Goal: Task Accomplishment & Management: Manage account settings

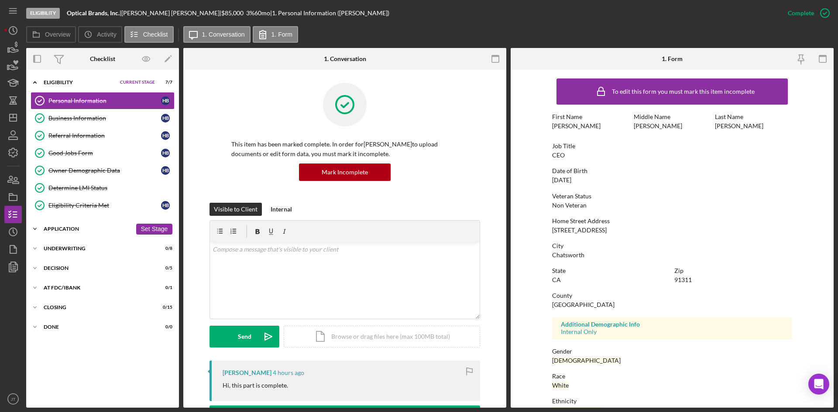
click at [81, 233] on div "Icon/Expander Application 1 / 12 Set Stage" at bounding box center [102, 228] width 153 height 17
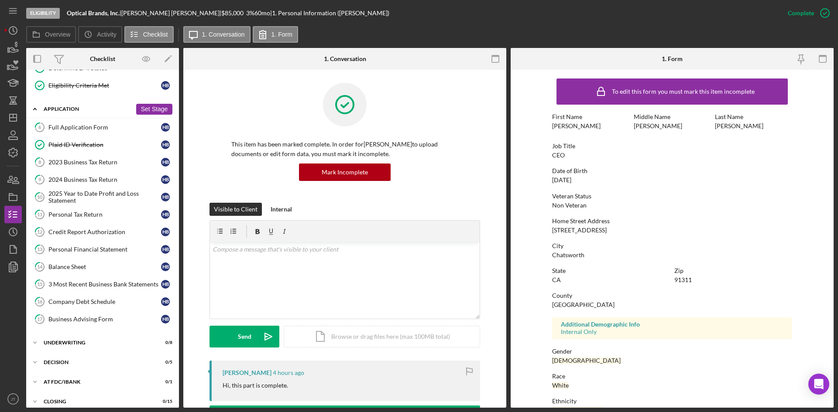
scroll to position [120, 0]
click at [13, 55] on icon "button" at bounding box center [13, 48] width 22 height 22
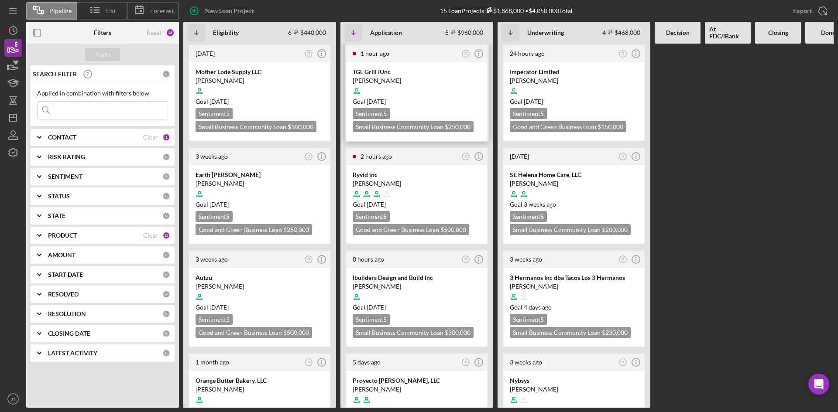
click at [414, 81] on div "Marcela Luna" at bounding box center [417, 80] width 128 height 9
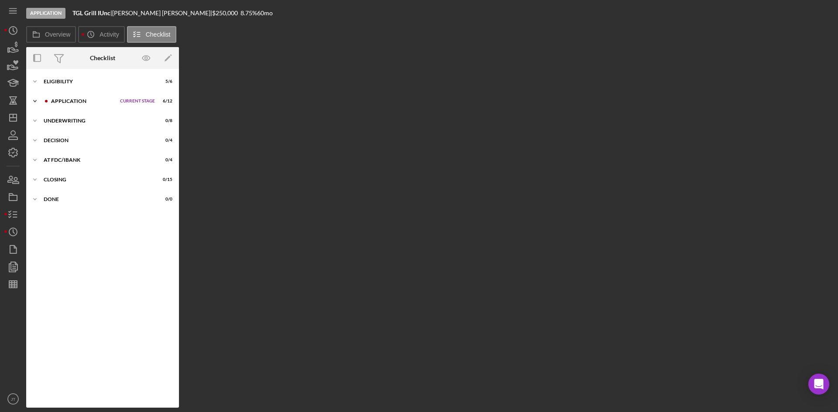
click at [97, 100] on div "Application" at bounding box center [83, 101] width 65 height 5
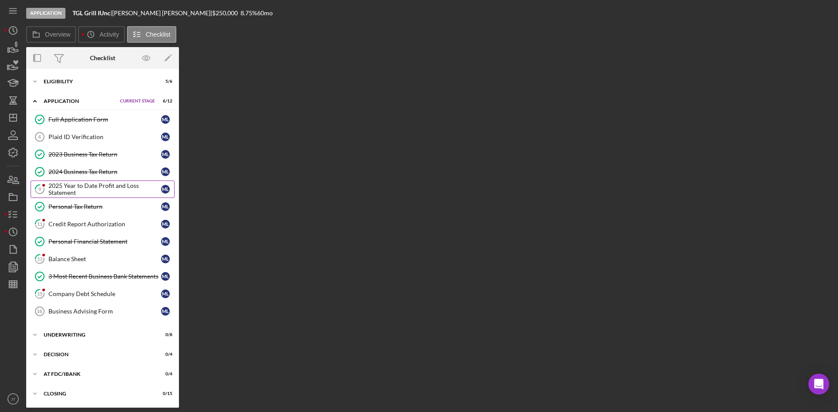
click at [95, 193] on div "2025 Year to Date Profit and Loss Statement" at bounding box center [104, 189] width 113 height 14
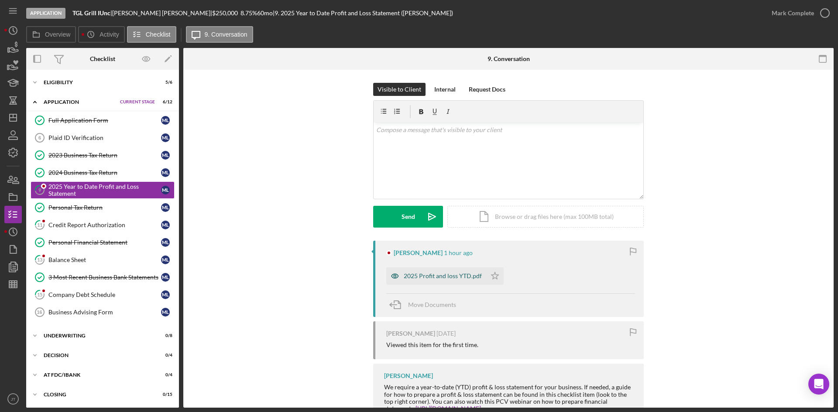
click at [420, 277] on div "2025 Profit and loss YTD.pdf" at bounding box center [443, 276] width 78 height 7
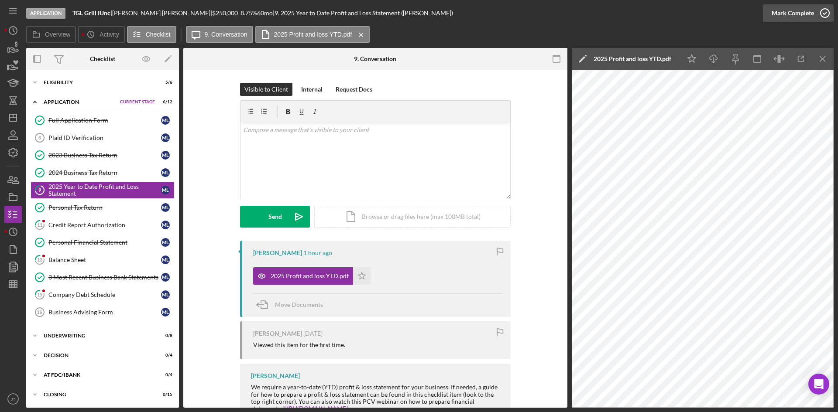
click at [802, 20] on div "Mark Complete" at bounding box center [793, 12] width 42 height 17
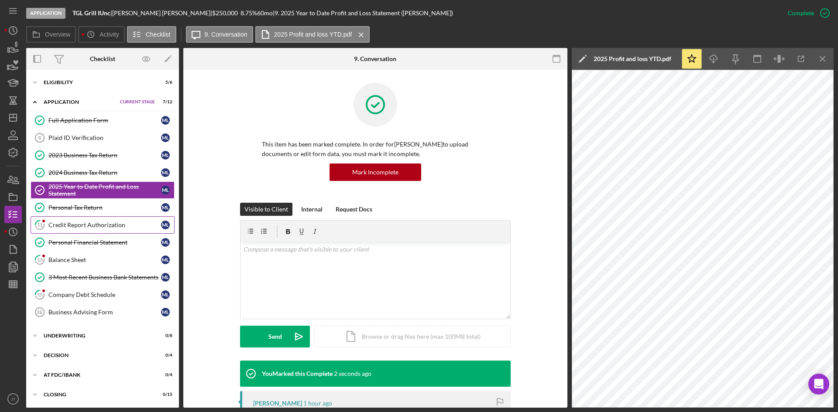
click at [79, 223] on div "Credit Report Authorization" at bounding box center [104, 225] width 113 height 7
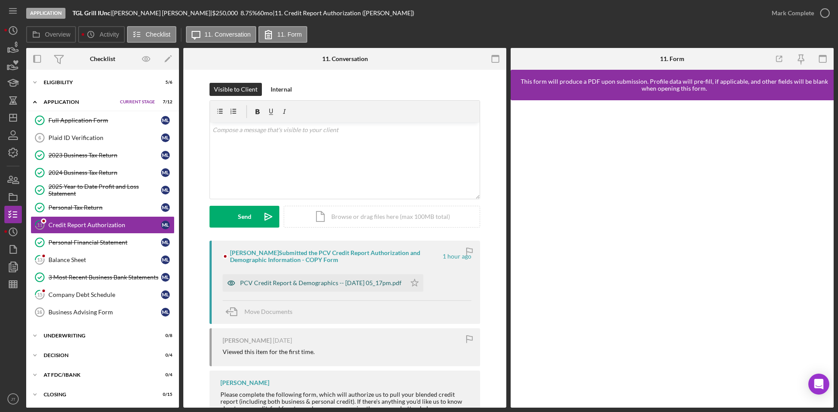
click at [359, 282] on div "PCV Credit Report & Demographics -- 2025-09-03 05_17pm.pdf" at bounding box center [320, 283] width 161 height 7
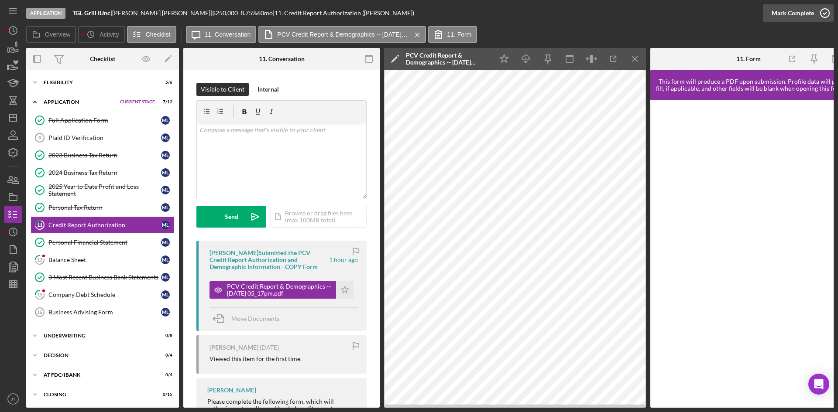
click at [793, 16] on div "Mark Complete" at bounding box center [793, 12] width 42 height 17
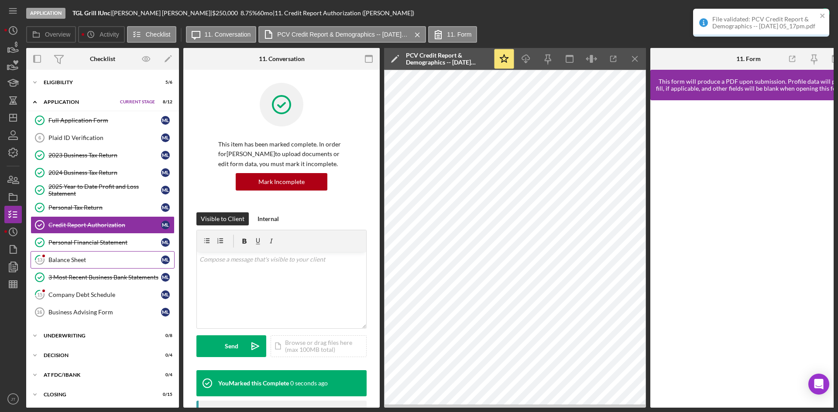
click at [65, 258] on div "Balance Sheet" at bounding box center [104, 260] width 113 height 7
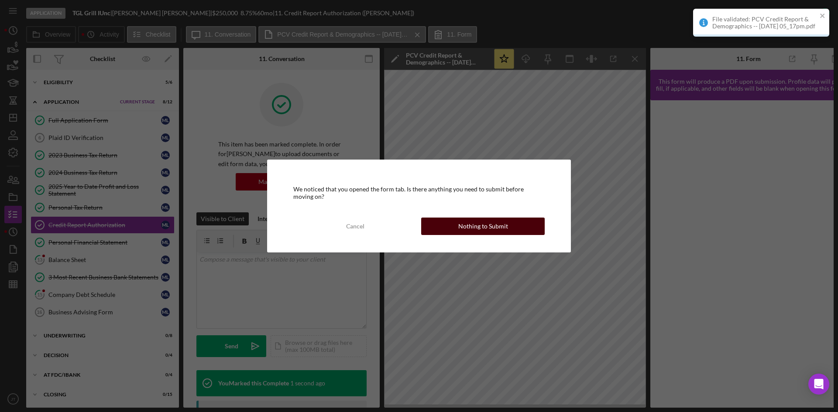
click at [470, 226] on div "Nothing to Submit" at bounding box center [483, 226] width 50 height 17
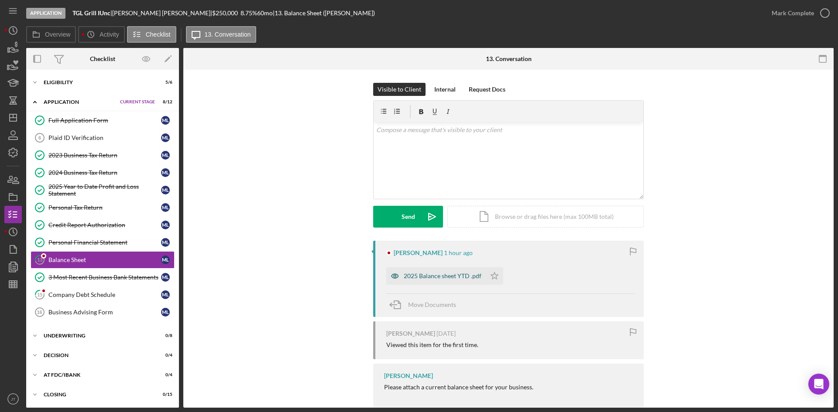
click at [434, 281] on div "2025 Balance sheet YTD .pdf" at bounding box center [435, 276] width 99 height 17
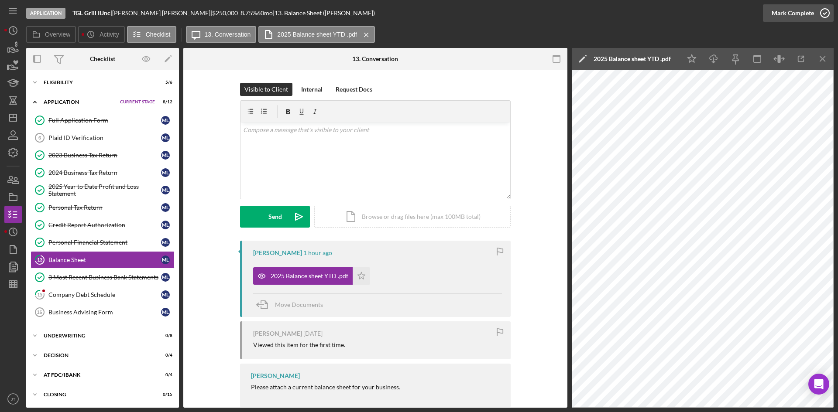
click at [782, 16] on div "Mark Complete" at bounding box center [793, 12] width 42 height 17
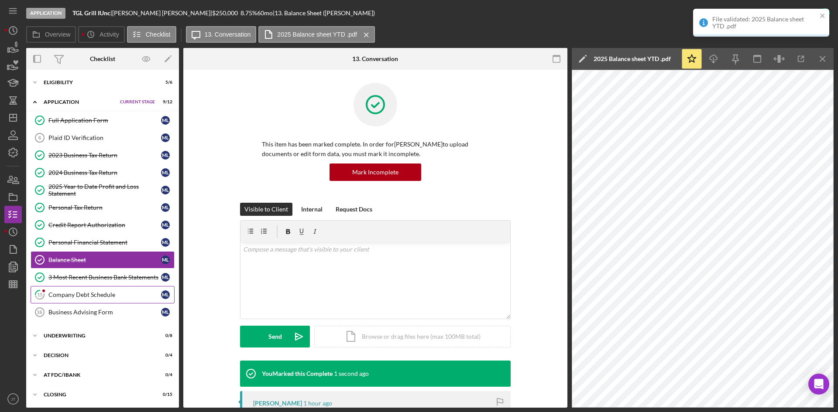
click at [86, 294] on div "Company Debt Schedule" at bounding box center [104, 295] width 113 height 7
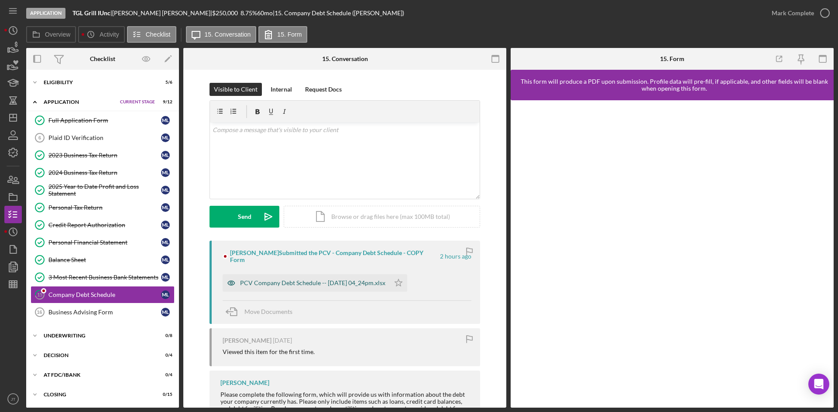
click at [332, 280] on div "PCV Company Debt Schedule -- 2025-09-03 04_24pm.xlsx" at bounding box center [312, 283] width 145 height 7
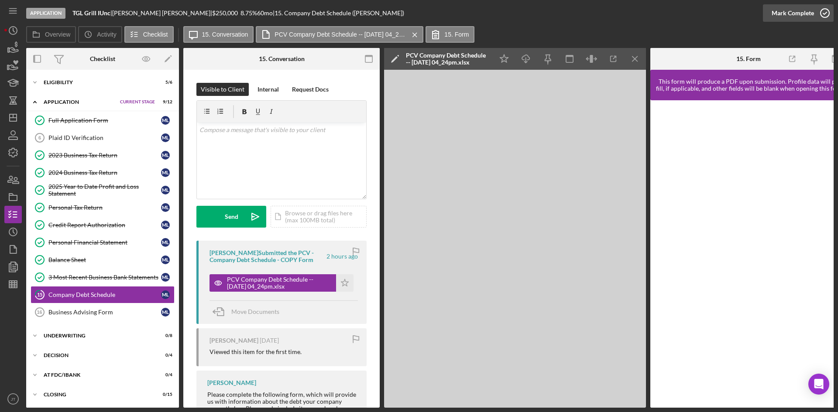
click at [800, 13] on div "Mark Complete" at bounding box center [793, 12] width 42 height 17
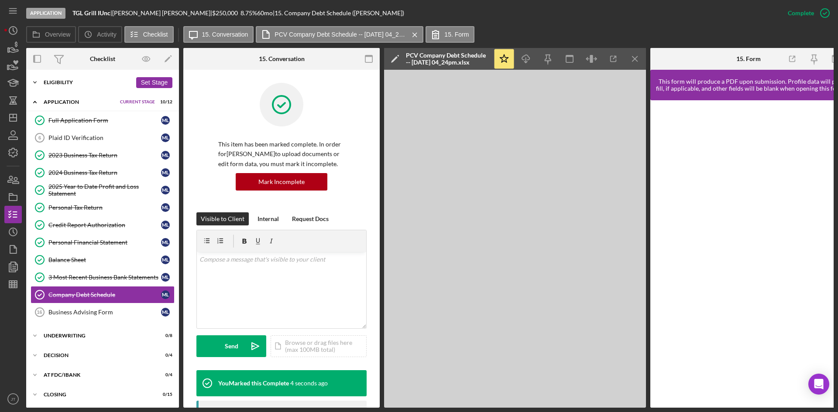
click at [62, 84] on div "Eligibility" at bounding box center [88, 82] width 88 height 5
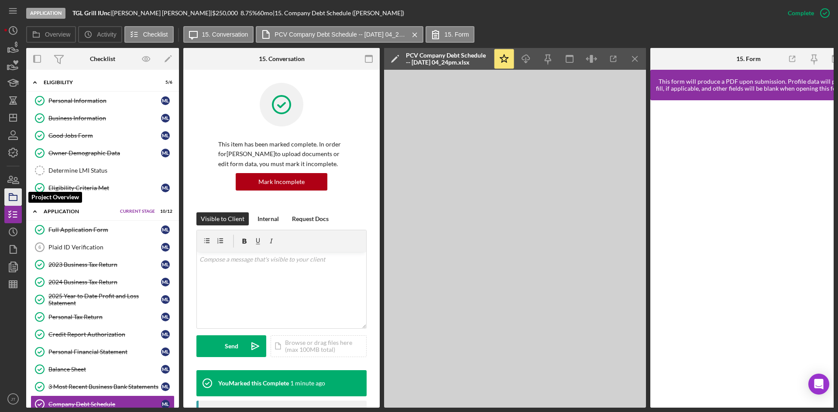
click at [11, 202] on icon "button" at bounding box center [13, 197] width 22 height 22
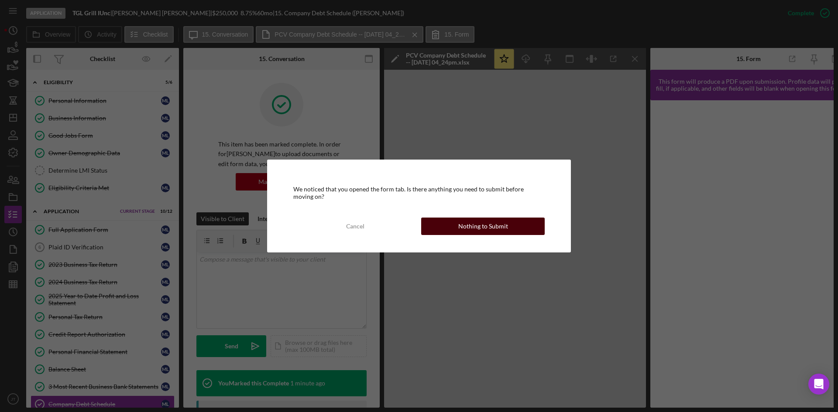
click at [466, 224] on div "Nothing to Submit" at bounding box center [483, 226] width 50 height 17
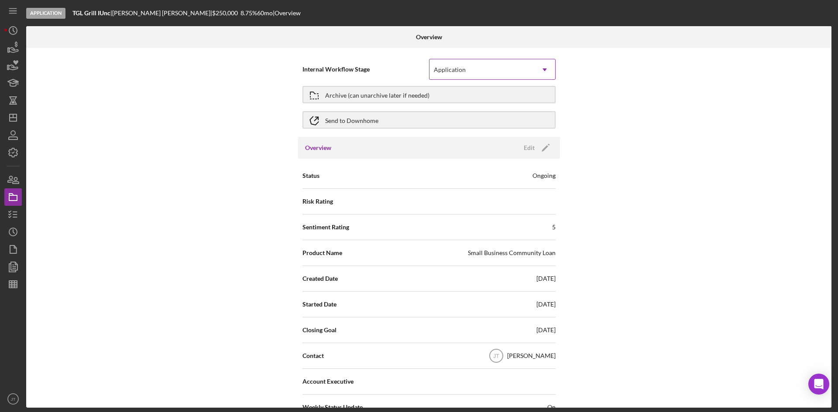
click at [453, 74] on div "Application" at bounding box center [481, 70] width 105 height 20
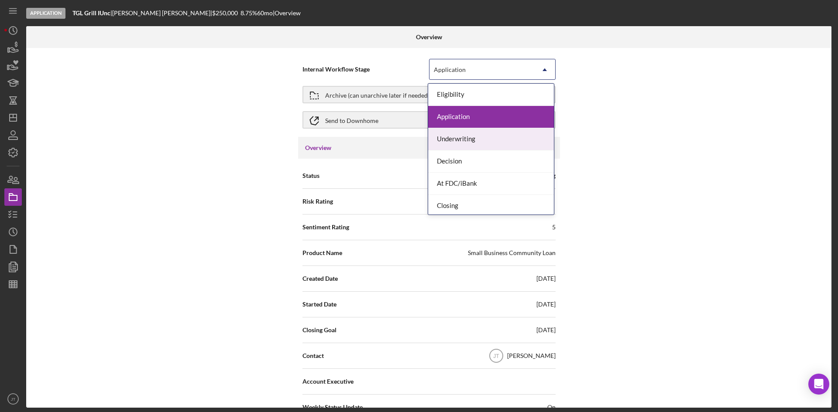
click at [451, 142] on div "Underwriting" at bounding box center [491, 139] width 126 height 22
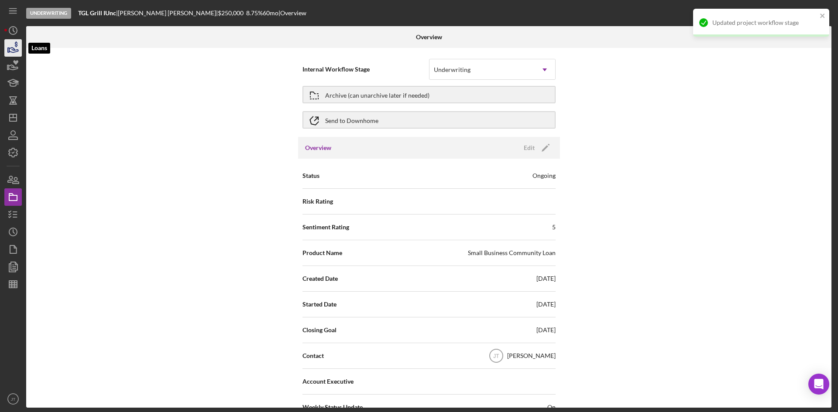
click at [7, 44] on icon "button" at bounding box center [13, 48] width 22 height 22
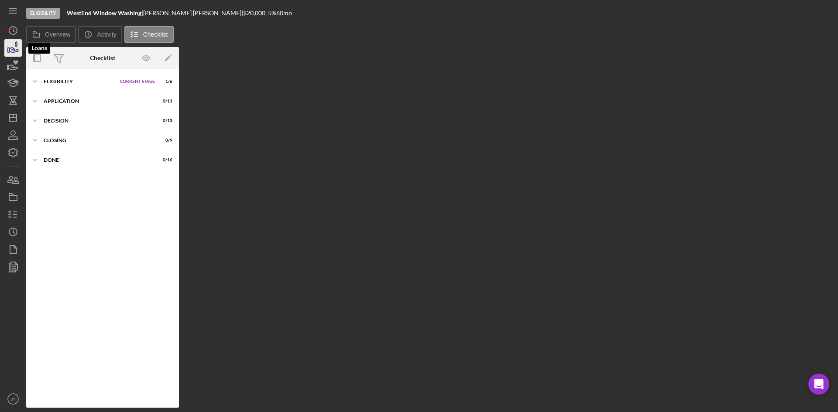
click at [17, 56] on icon "button" at bounding box center [13, 48] width 22 height 22
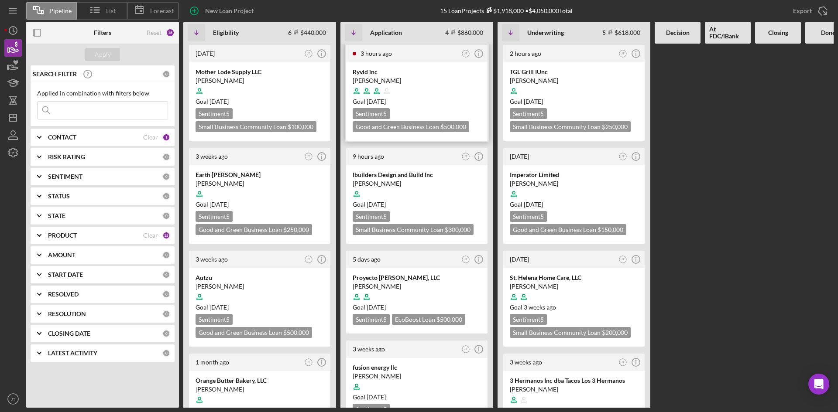
click at [414, 92] on div at bounding box center [417, 91] width 128 height 17
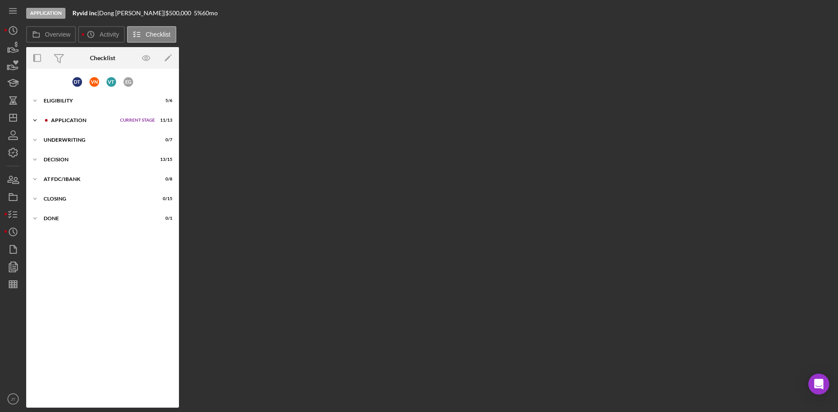
click at [69, 116] on div "Icon/Expander Application Current Stage 11 / 13 Set Stage" at bounding box center [102, 120] width 153 height 17
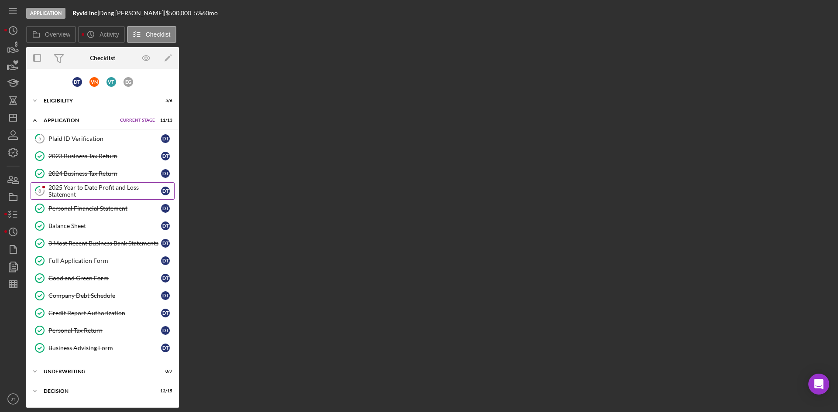
click at [74, 199] on link "8 2025 Year to Date Profit and Loss Statement D T" at bounding box center [103, 190] width 144 height 17
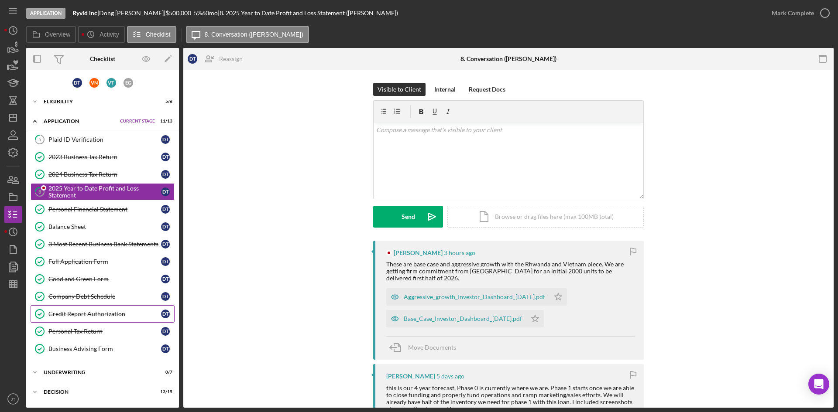
click at [113, 305] on link "Credit Report Authorization Credit Report Authorization D T" at bounding box center [103, 313] width 144 height 17
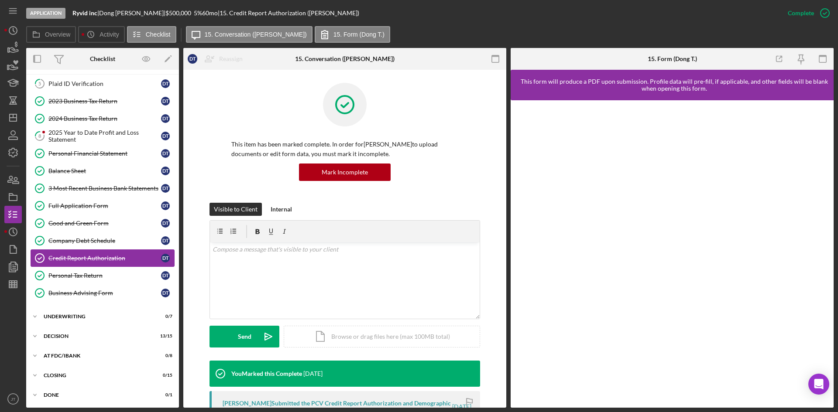
scroll to position [57, 0]
click at [84, 305] on div "D T V N V T E G Icon/Expander Eligibility 5 / 6 Set Stage Icon/Expander Applica…" at bounding box center [102, 210] width 153 height 386
click at [83, 318] on div "Underwriting" at bounding box center [88, 315] width 88 height 5
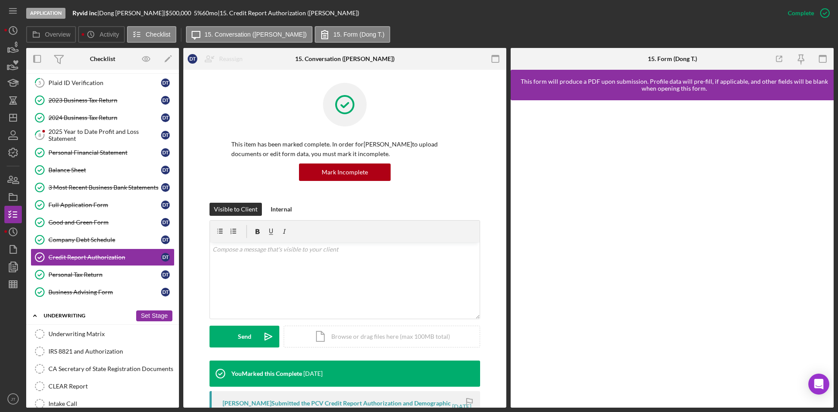
scroll to position [184, 0]
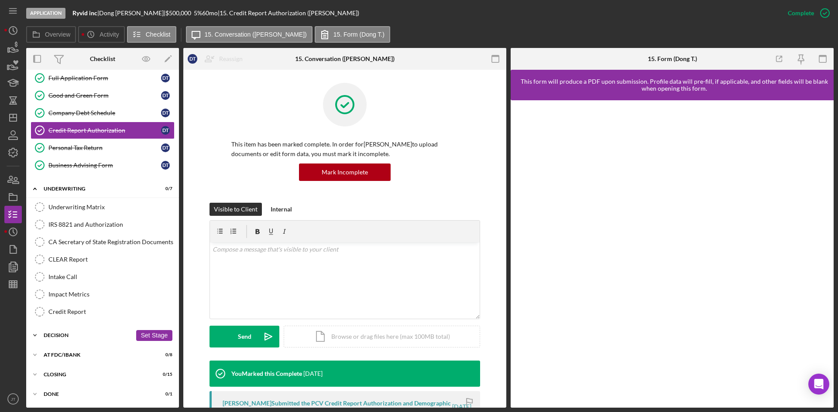
click at [77, 339] on div "Icon/Expander Decision 13 / 15 Set Stage" at bounding box center [102, 335] width 153 height 17
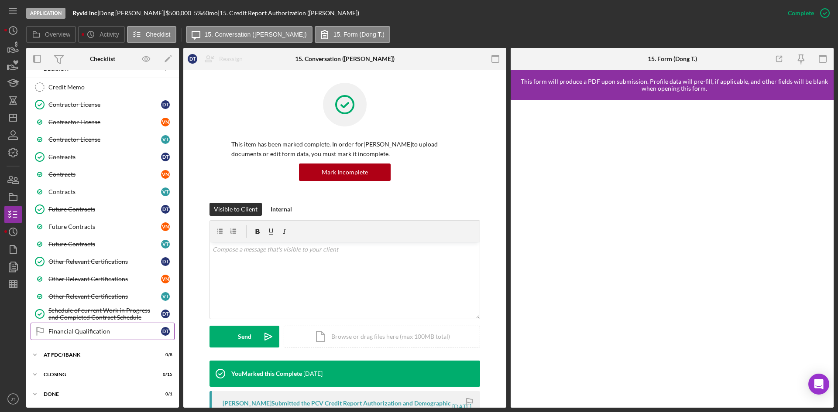
click at [73, 339] on link "Financial Qualification Financial Qualification D T" at bounding box center [103, 331] width 144 height 17
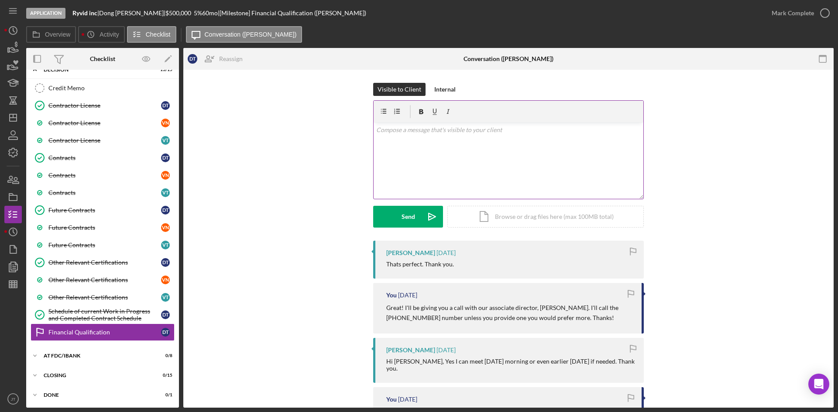
click at [412, 154] on div "v Color teal Color pink Remove color Add row above Add row below Add column bef…" at bounding box center [509, 161] width 270 height 76
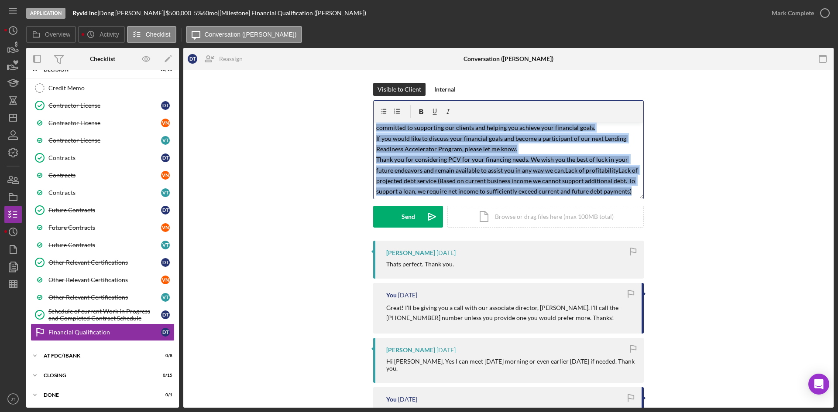
scroll to position [0, 0]
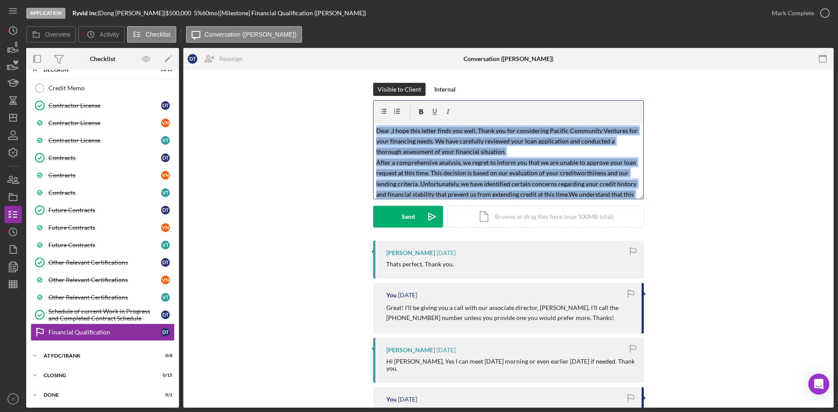
drag, startPoint x: 632, startPoint y: 195, endPoint x: 352, endPoint y: 108, distance: 292.9
click at [352, 108] on div "Visible to Client Internal v Color teal Color pink Remove color Add row above A…" at bounding box center [508, 162] width 624 height 158
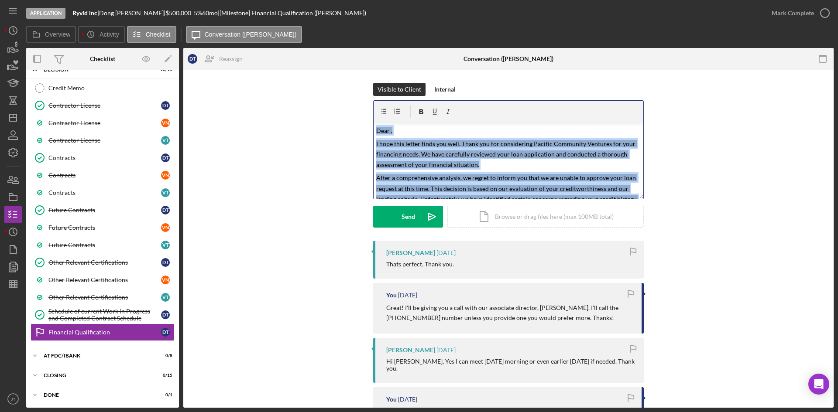
drag, startPoint x: 415, startPoint y: 192, endPoint x: 333, endPoint y: 117, distance: 110.3
click at [333, 117] on div "Visible to Client Internal v Color teal Color pink Remove color Add row above A…" at bounding box center [508, 162] width 624 height 158
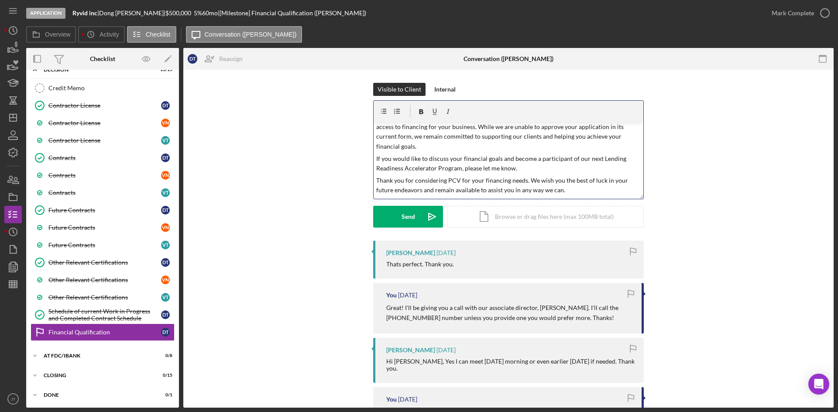
scroll to position [94, 0]
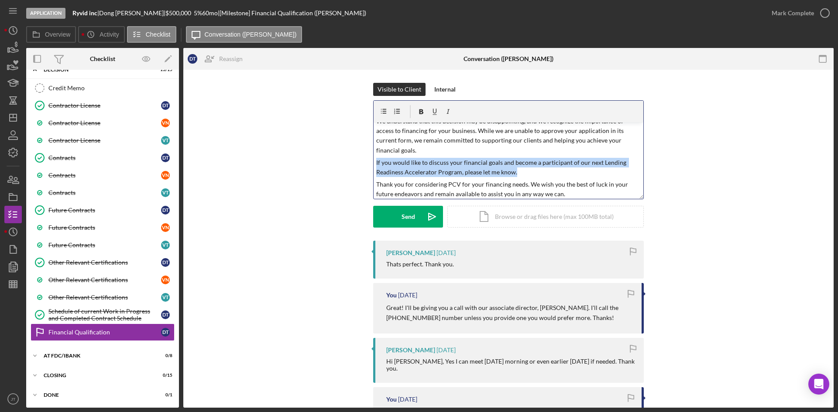
drag, startPoint x: 515, startPoint y: 164, endPoint x: 371, endPoint y: 148, distance: 144.0
click at [371, 148] on div "Visible to Client Internal v Color teal Color pink Remove color Add row above A…" at bounding box center [508, 162] width 624 height 158
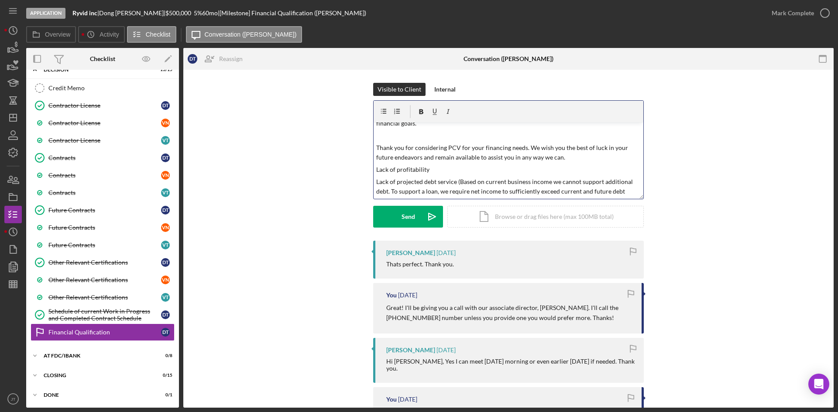
scroll to position [121, 0]
click at [571, 150] on p "Thank you for considering PCV for your financing needs. We wish you the best of…" at bounding box center [508, 153] width 265 height 20
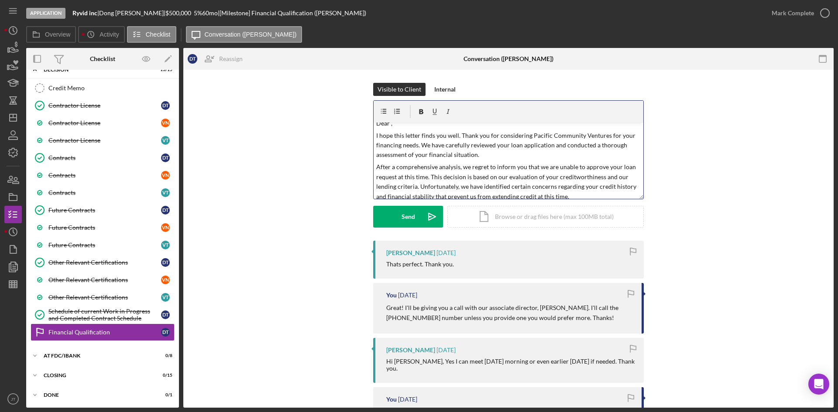
scroll to position [0, 0]
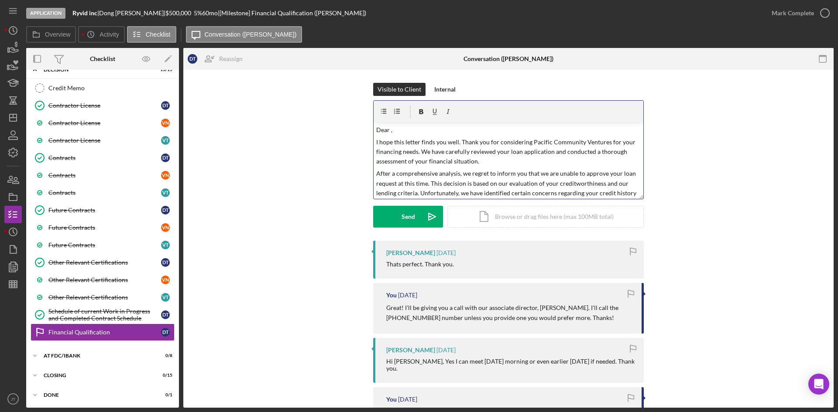
click at [390, 131] on p "Dear ," at bounding box center [508, 130] width 265 height 10
click at [500, 161] on p "I hope this letter finds you well. Thank you for considering Pacific Community …" at bounding box center [508, 151] width 265 height 29
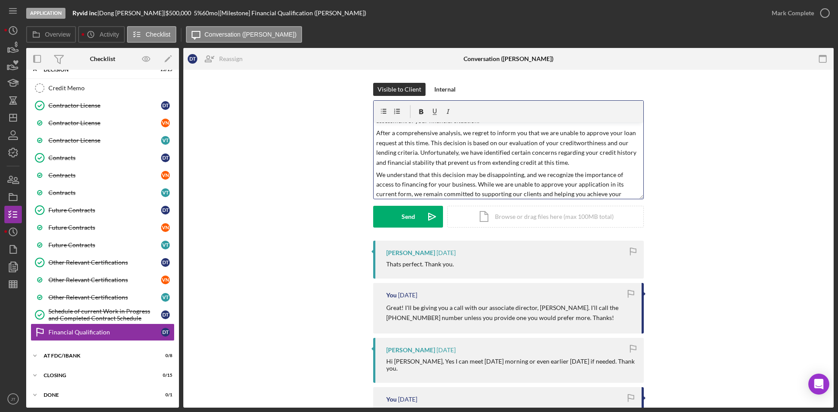
scroll to position [40, 0]
drag, startPoint x: 565, startPoint y: 166, endPoint x: 571, endPoint y: 161, distance: 7.8
click at [571, 161] on p "After a comprehensive analysis, we regret to inform you that we are unable to a…" at bounding box center [508, 148] width 265 height 39
drag, startPoint x: 630, startPoint y: 155, endPoint x: 594, endPoint y: 155, distance: 35.8
click at [594, 155] on p "After a comprehensive analysis, we regret to inform you that we are unable to a…" at bounding box center [508, 148] width 265 height 39
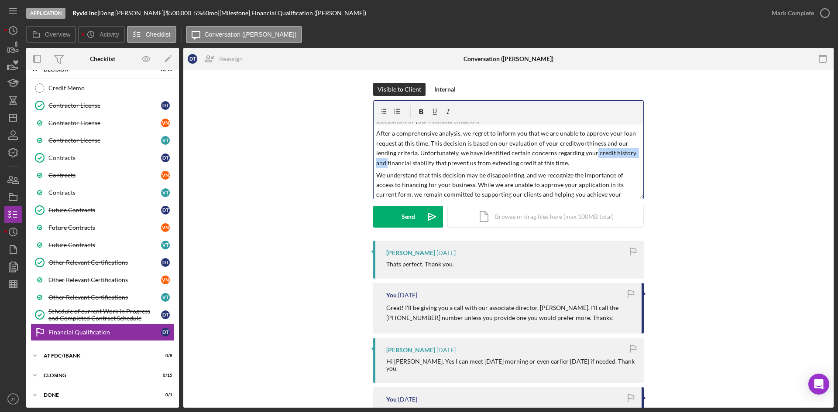
drag, startPoint x: 385, startPoint y: 165, endPoint x: 592, endPoint y: 156, distance: 207.0
click at [592, 156] on p "After a comprehensive analysis, we regret to inform you that we are unable to a…" at bounding box center [508, 148] width 265 height 39
click at [539, 161] on p "After a comprehensive analysis, we regret to inform you that we are unable to a…" at bounding box center [508, 148] width 265 height 39
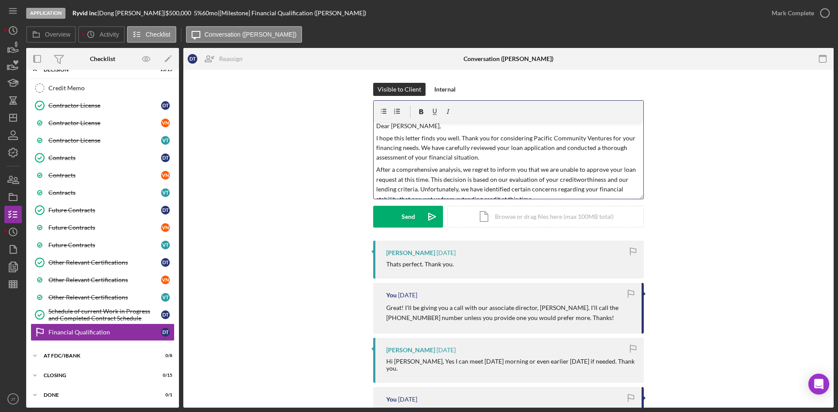
scroll to position [0, 0]
click at [507, 162] on p "I hope this letter finds you well. Thank you for considering Pacific Community …" at bounding box center [508, 151] width 265 height 29
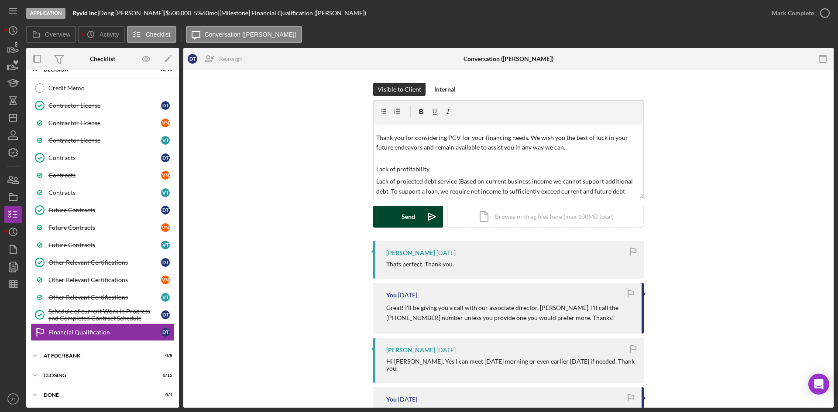
click at [404, 217] on div "Send" at bounding box center [408, 217] width 14 height 22
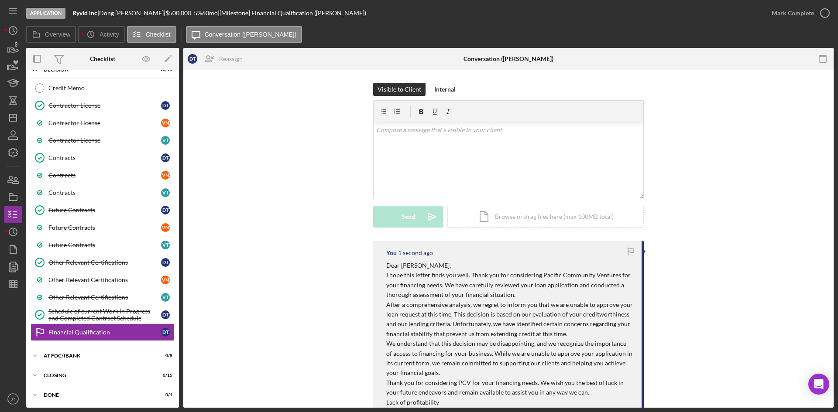
scroll to position [0, 0]
click at [14, 172] on icon "button" at bounding box center [13, 180] width 22 height 22
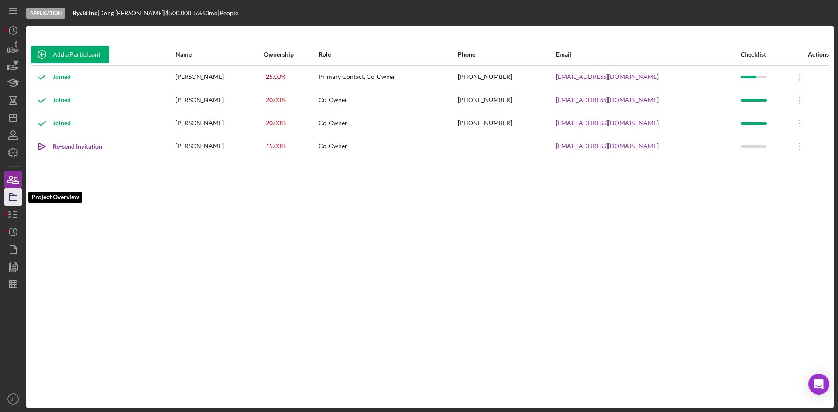
click at [15, 203] on icon "button" at bounding box center [13, 197] width 22 height 22
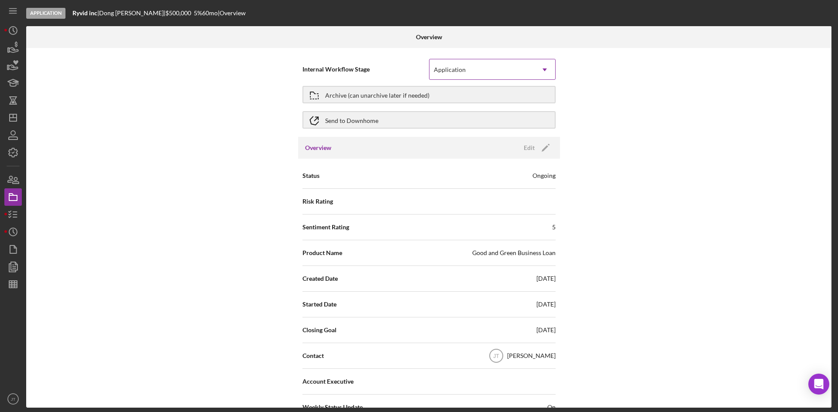
click at [467, 69] on div "Application" at bounding box center [481, 70] width 105 height 20
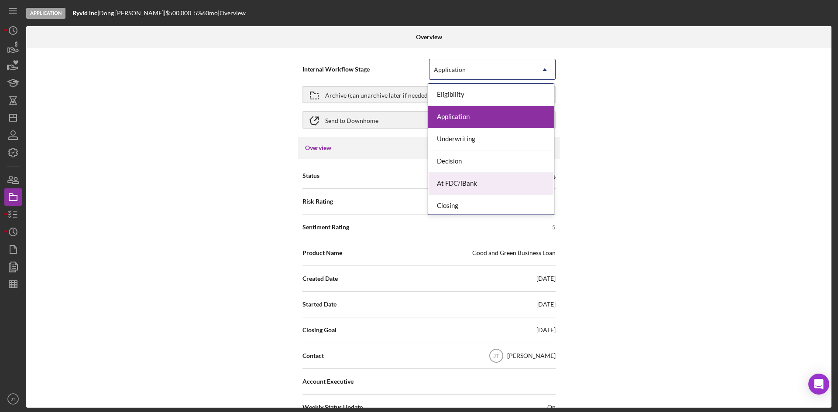
scroll to position [25, 0]
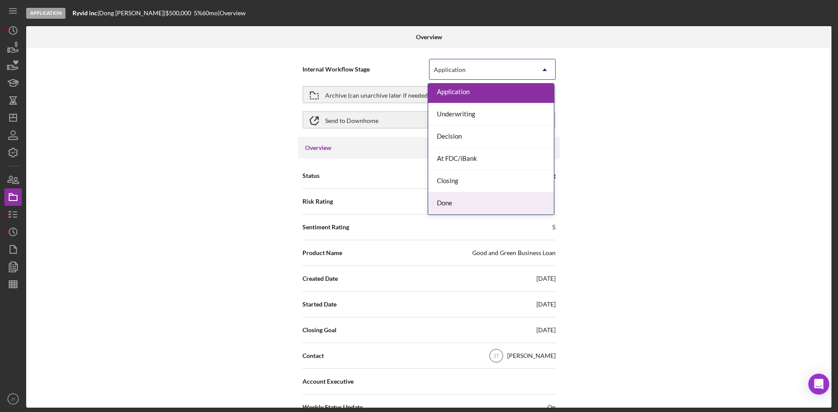
click at [458, 202] on div "Done" at bounding box center [491, 203] width 126 height 22
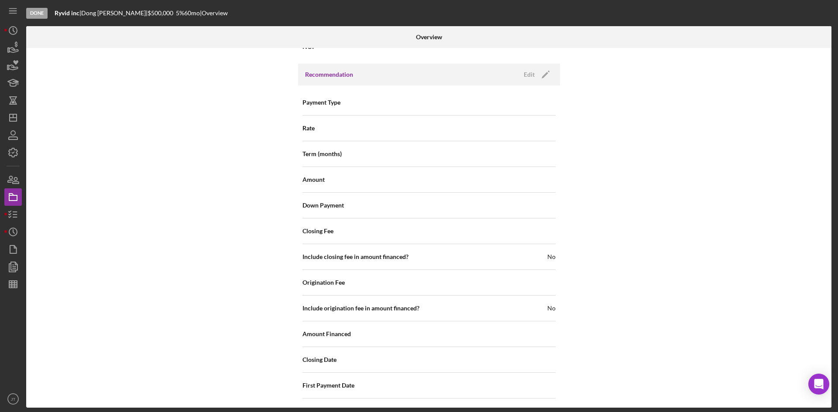
scroll to position [1024, 0]
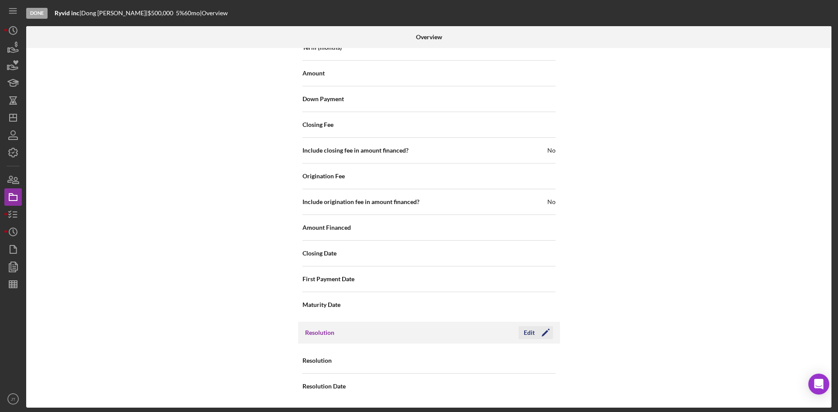
click at [528, 337] on div "Edit" at bounding box center [529, 332] width 11 height 13
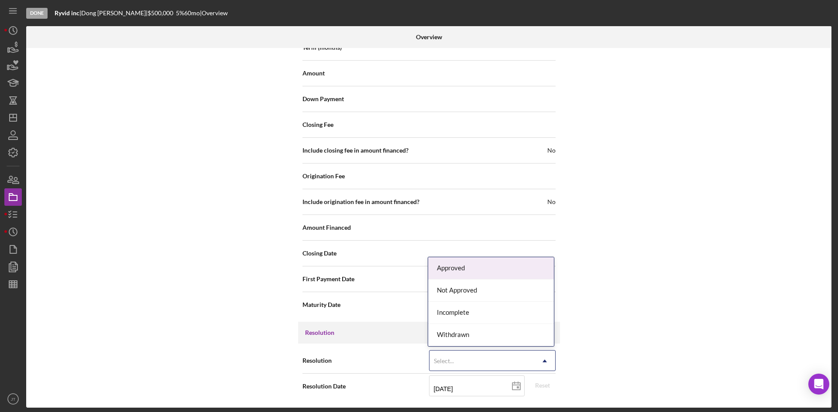
click at [469, 364] on div "Select..." at bounding box center [481, 361] width 105 height 20
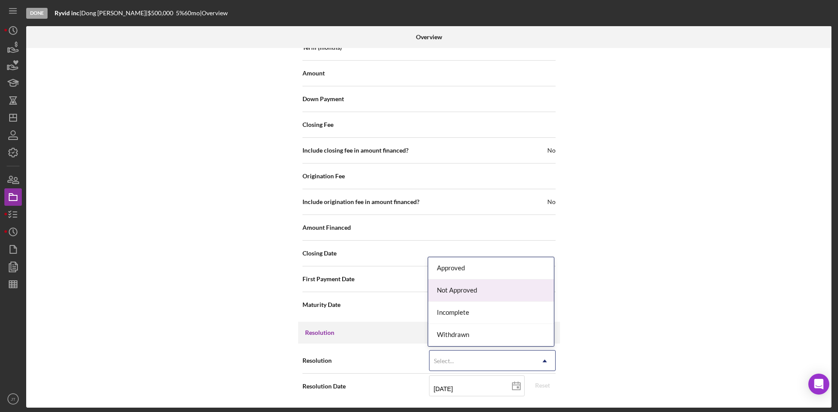
click at [453, 286] on div "Not Approved" at bounding box center [491, 291] width 126 height 22
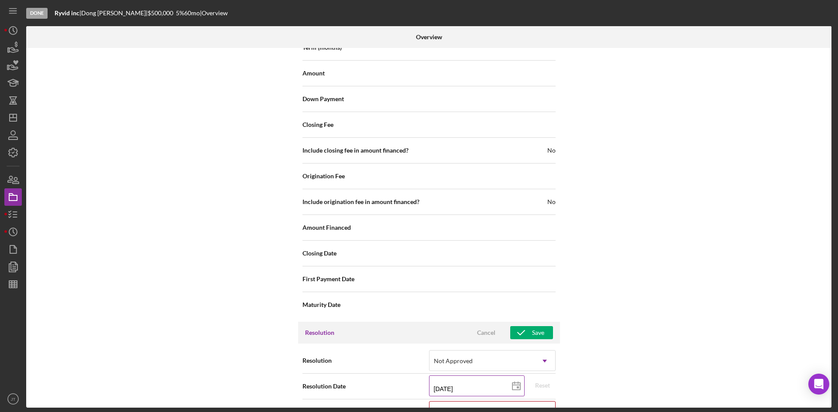
scroll to position [1080, 0]
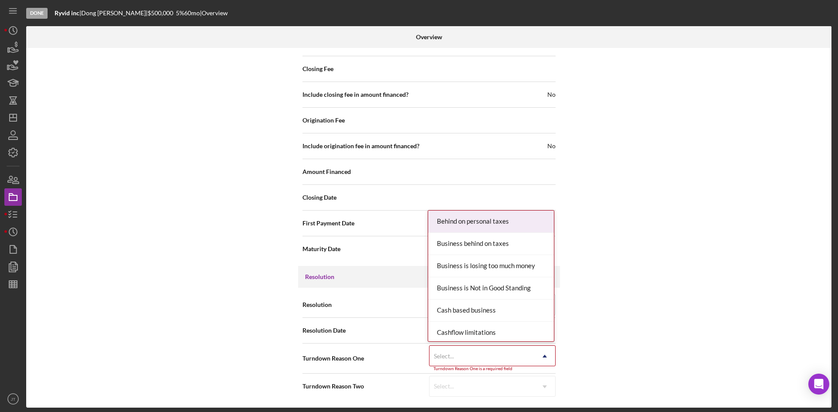
click at [481, 364] on div "Select..." at bounding box center [481, 357] width 105 height 20
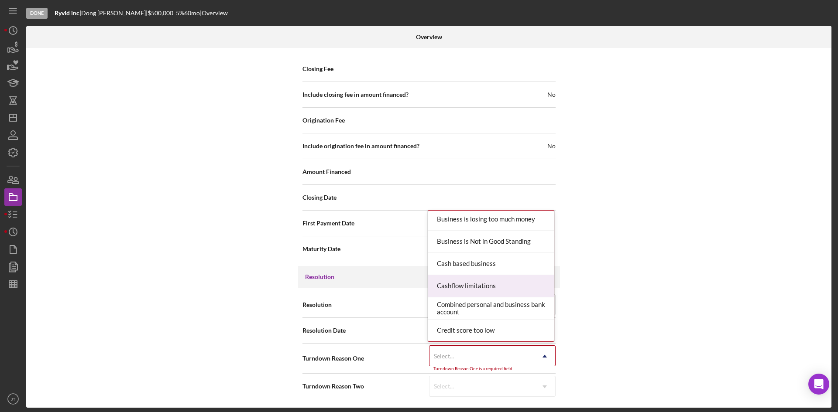
click at [468, 287] on div "Cashflow limitations" at bounding box center [491, 286] width 126 height 22
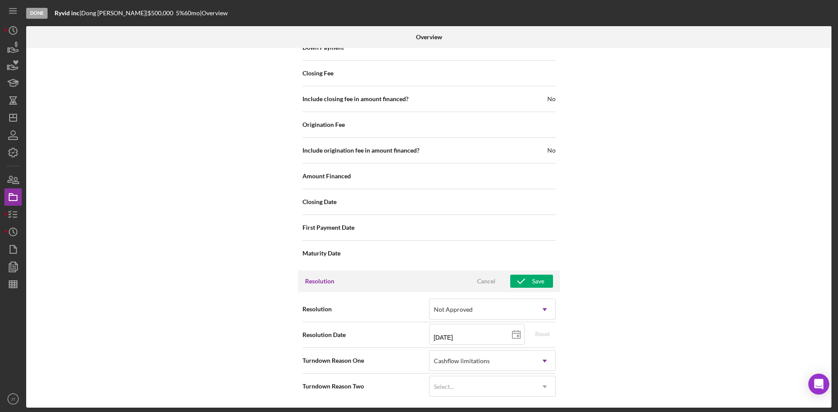
scroll to position [1075, 0]
click at [529, 283] on icon "button" at bounding box center [521, 282] width 22 height 22
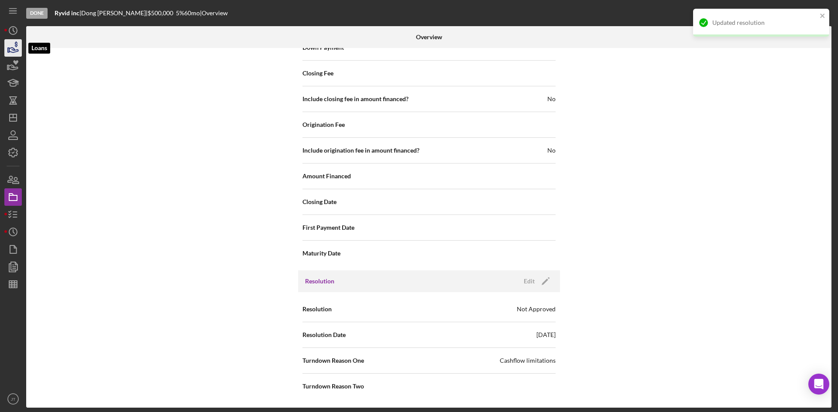
click at [18, 47] on icon "button" at bounding box center [13, 48] width 22 height 22
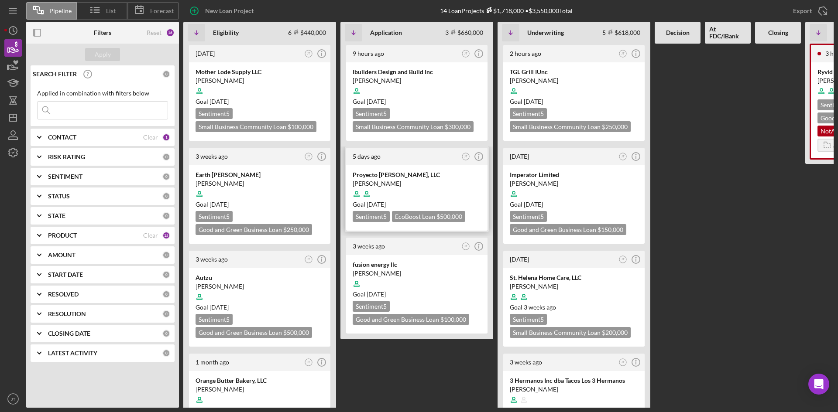
scroll to position [0, 129]
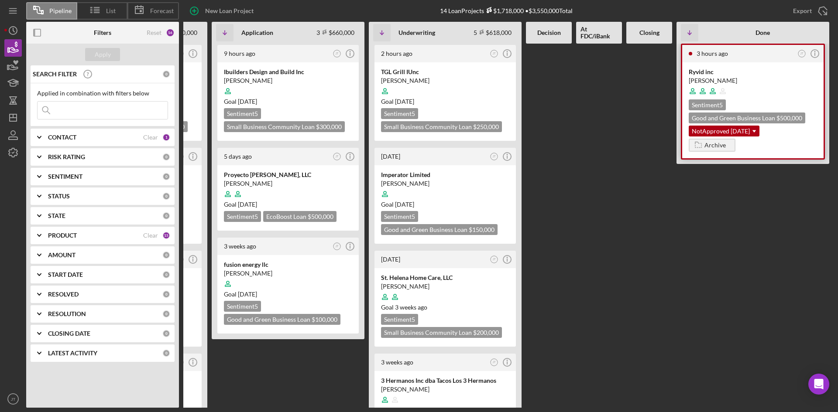
click at [747, 82] on div "Dong Tran" at bounding box center [753, 80] width 128 height 9
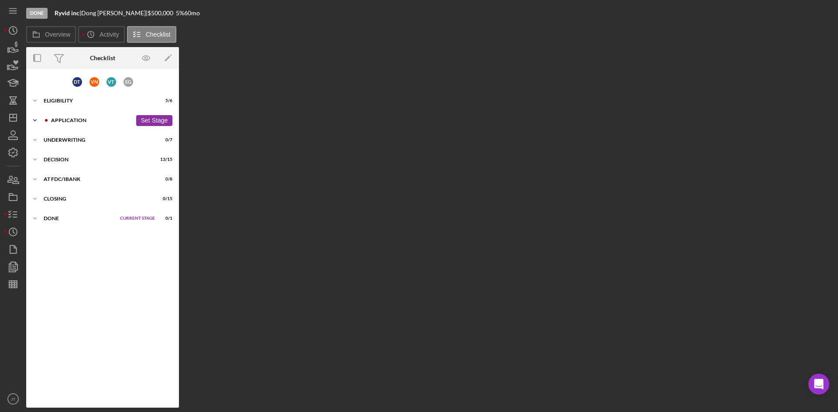
click at [86, 121] on div "Application" at bounding box center [91, 120] width 81 height 5
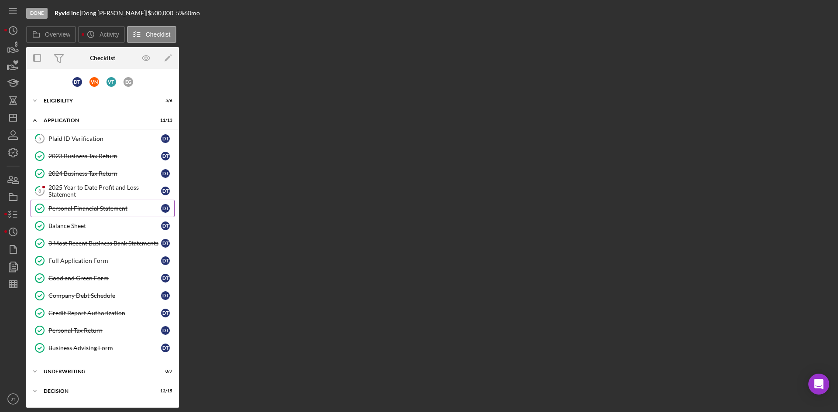
click at [68, 200] on link "Personal Financial Statement Personal Financial Statement D T" at bounding box center [103, 208] width 144 height 17
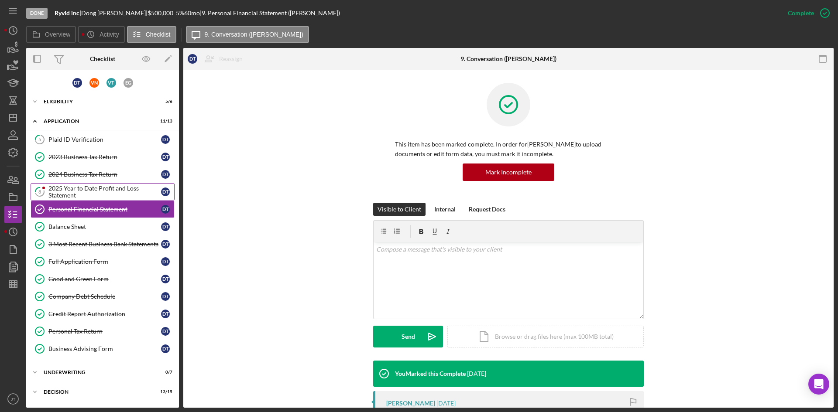
click at [79, 185] on div "2025 Year to Date Profit and Loss Statement" at bounding box center [104, 192] width 113 height 14
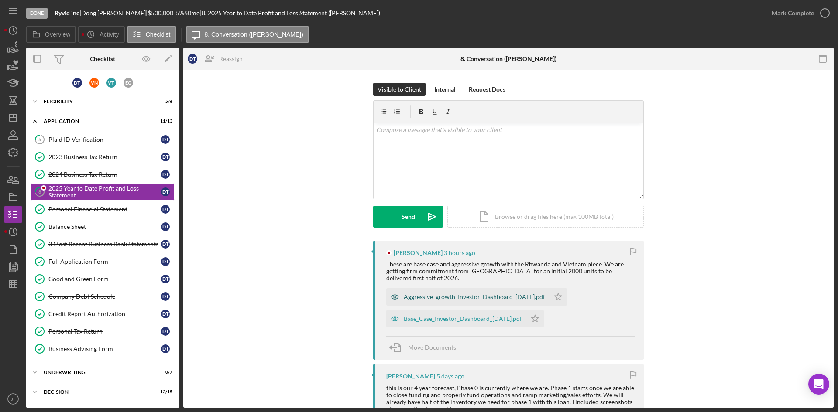
click at [439, 295] on div "Aggressive_growth_Investor_Dashboard_2025-09-03.pdf" at bounding box center [474, 297] width 141 height 7
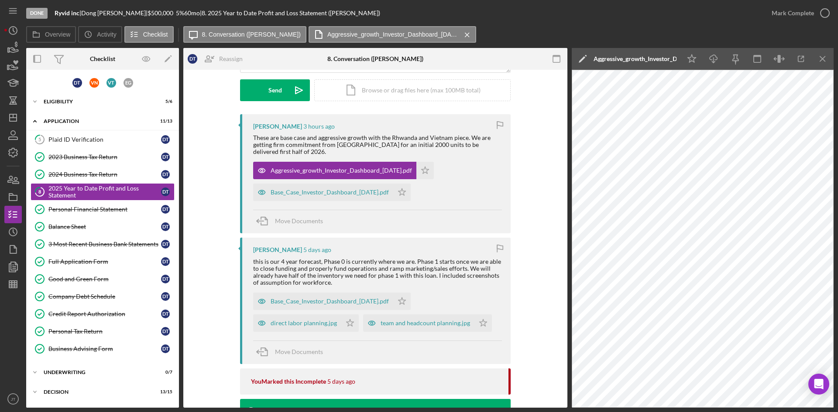
scroll to position [127, 0]
click at [10, 53] on icon "button" at bounding box center [13, 48] width 22 height 22
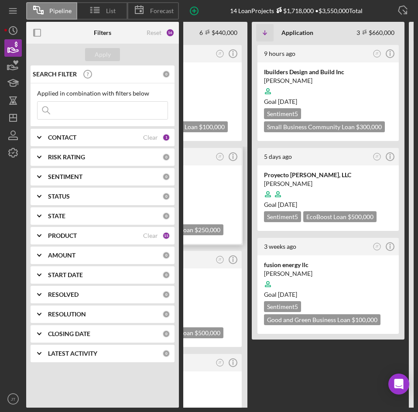
scroll to position [0, 89]
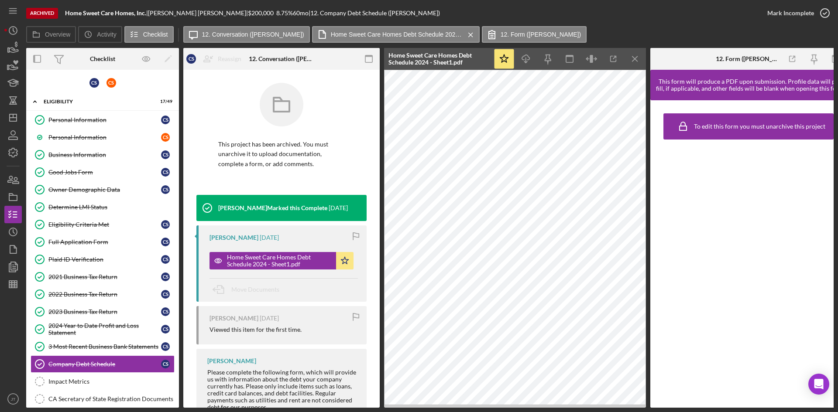
scroll to position [8, 0]
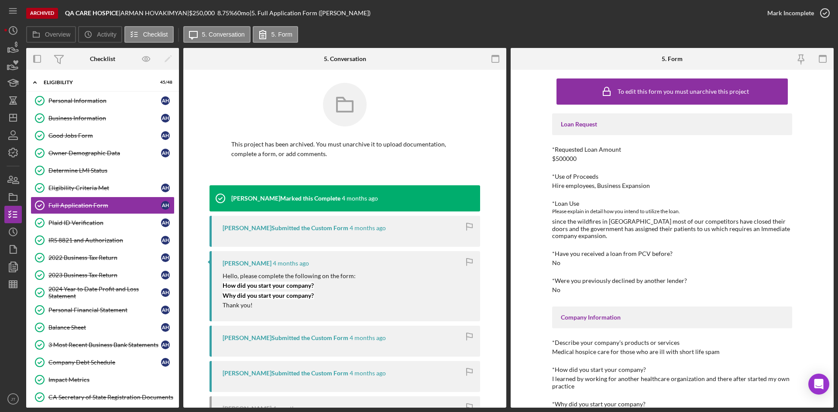
scroll to position [377, 0]
